Goal: Task Accomplishment & Management: Complete application form

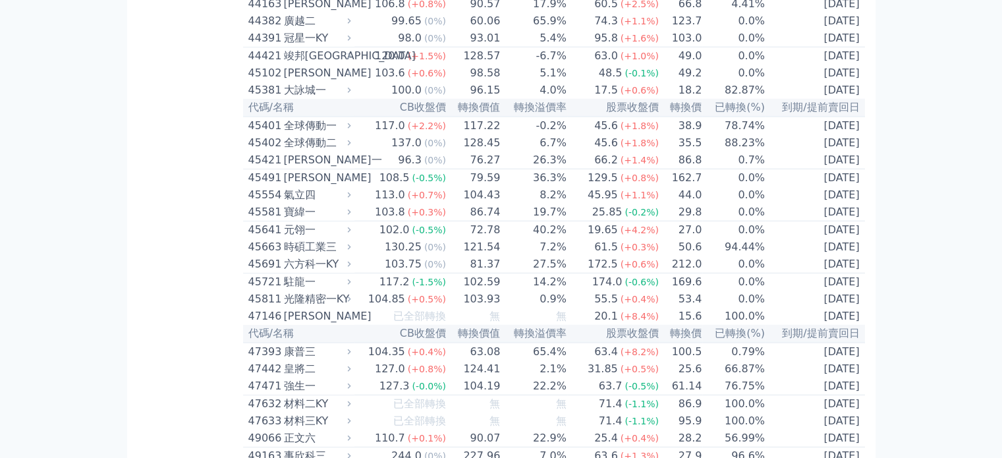
scroll to position [3822, 0]
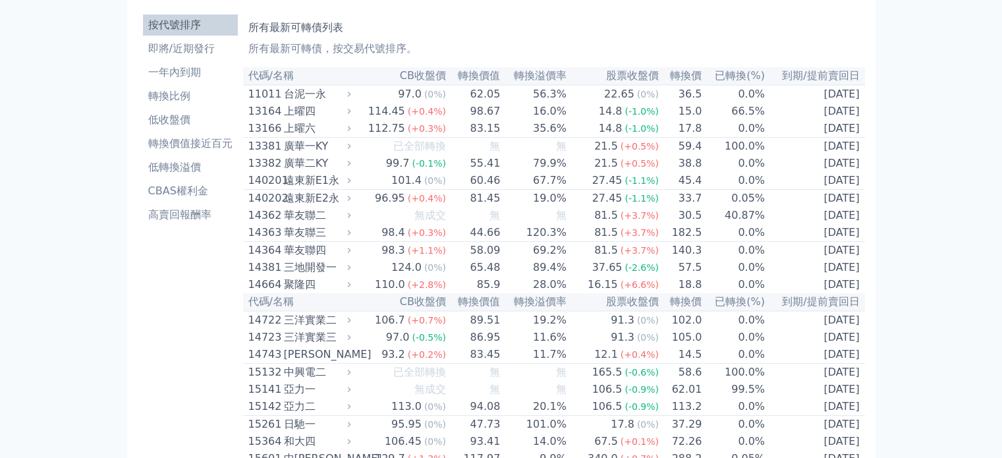
scroll to position [43, 0]
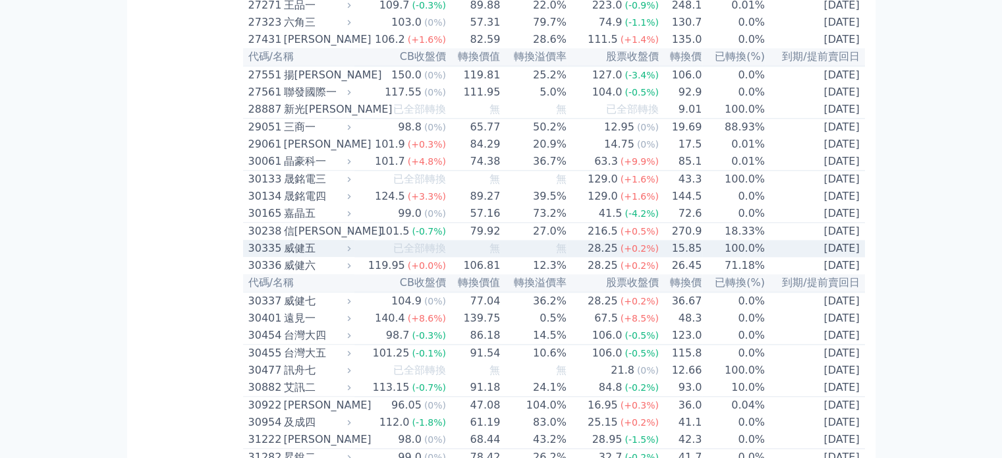
scroll to position [1669, 0]
